Goal: Obtain resource: Obtain resource

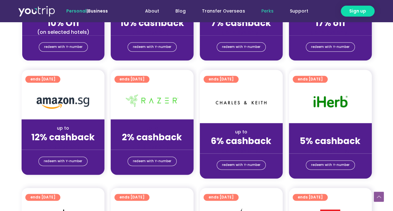
scroll to position [337, 0]
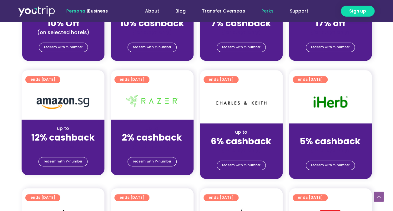
click at [328, 137] on strong "5% cashback" at bounding box center [330, 141] width 61 height 12
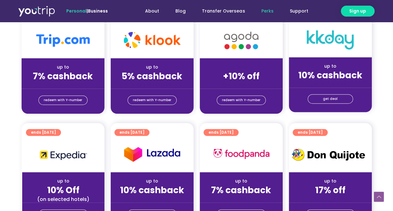
scroll to position [318, 0]
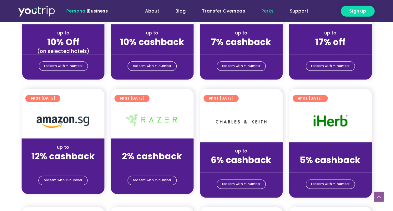
click at [331, 158] on strong "5% cashback" at bounding box center [330, 160] width 61 height 12
click at [319, 112] on div at bounding box center [330, 122] width 83 height 39
click at [313, 96] on span "ends [DATE]" at bounding box center [310, 98] width 25 height 7
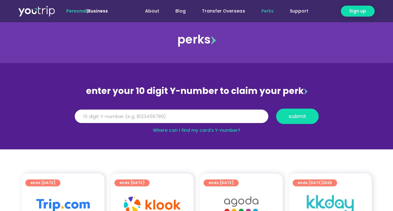
scroll to position [6, 0]
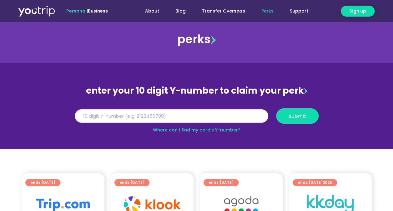
click at [199, 118] on input "Y Number" at bounding box center [171, 116] width 193 height 14
type input "91915139"
click at [302, 116] on span "submit" at bounding box center [297, 115] width 18 height 5
click at [211, 118] on input "91915139" at bounding box center [171, 116] width 193 height 14
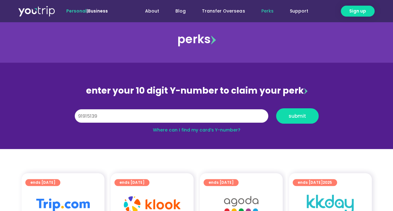
click at [211, 118] on input "91915139" at bounding box center [171, 116] width 193 height 14
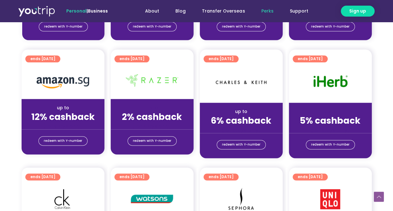
scroll to position [360, 0]
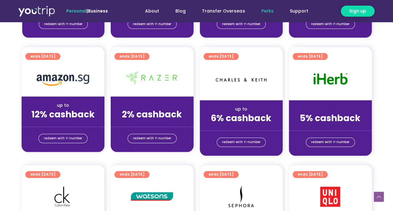
click at [312, 57] on span "ends [DATE]" at bounding box center [310, 56] width 25 height 7
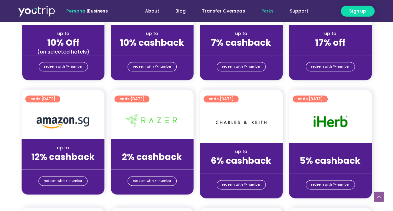
scroll to position [307, 0]
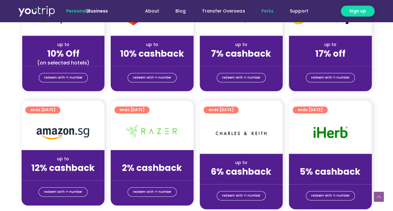
click at [310, 166] on strong "5% cashback" at bounding box center [330, 171] width 61 height 12
click at [324, 195] on span "redeem with Y-number" at bounding box center [330, 195] width 38 height 9
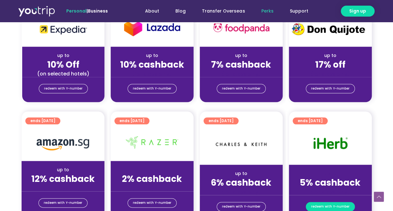
scroll to position [297, 0]
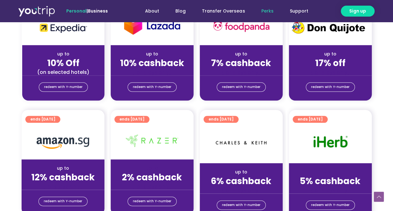
click at [316, 168] on div "up to" at bounding box center [330, 171] width 73 height 7
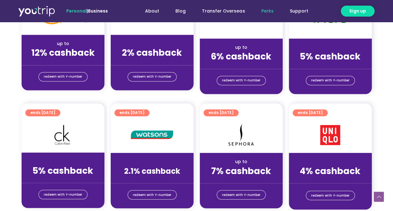
scroll to position [396, 0]
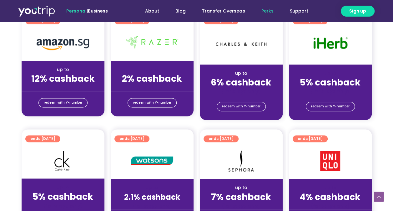
click at [324, 45] on img at bounding box center [329, 43] width 39 height 14
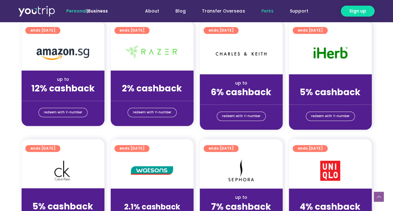
scroll to position [384, 0]
